Goal: Browse casually: Explore the website without a specific task or goal

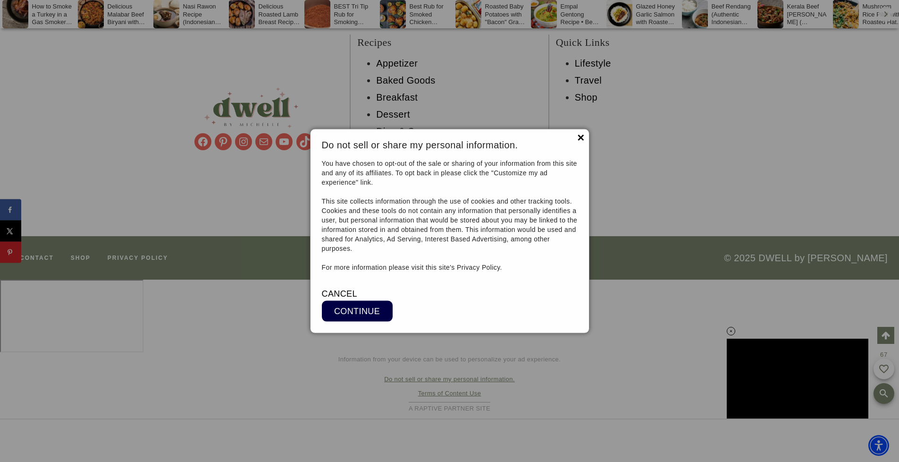
scroll to position [12546, 0]
